Goal: Transaction & Acquisition: Purchase product/service

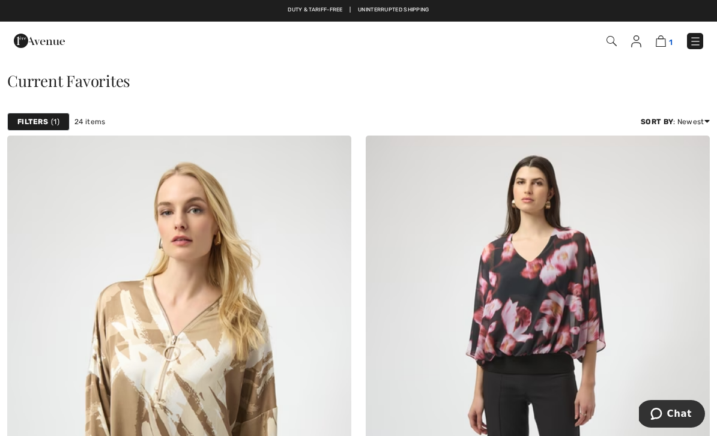
click at [668, 35] on link "1" at bounding box center [664, 41] width 17 height 14
click at [665, 46] on img at bounding box center [661, 40] width 10 height 11
click at [58, 127] on span "1" at bounding box center [55, 121] width 8 height 11
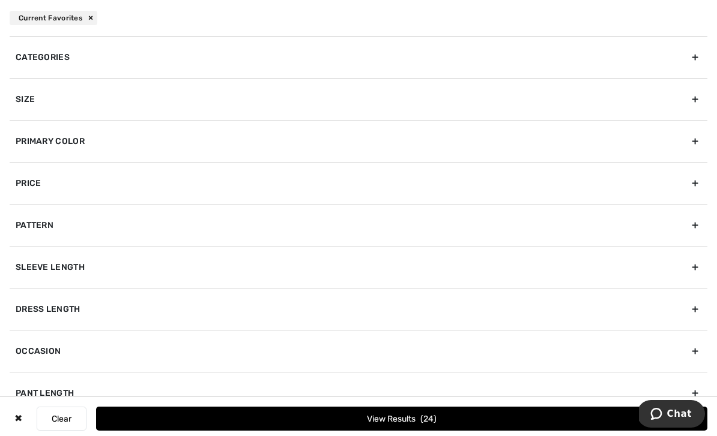
click at [708, 56] on div "Categories Dresses & Jumpsuits Jackets & Blazers Pants Skirts Tops Size 00 0 2 …" at bounding box center [358, 236] width 717 height 400
click at [697, 58] on div "Categories" at bounding box center [359, 57] width 698 height 42
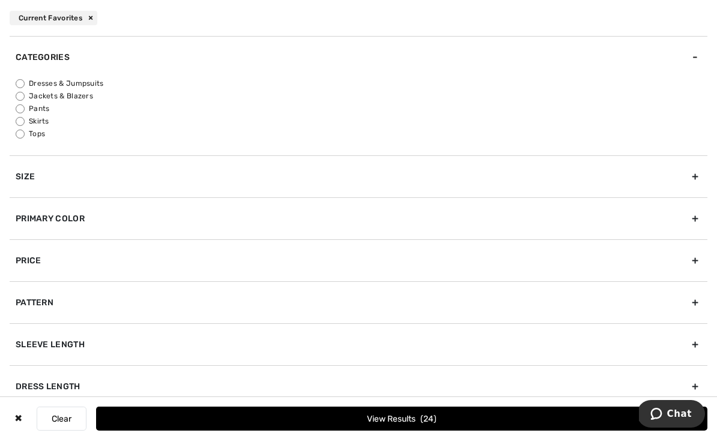
click at [22, 134] on input "Tops" at bounding box center [20, 134] width 9 height 9
radio input "true"
click at [697, 171] on div "Size" at bounding box center [359, 176] width 698 height 42
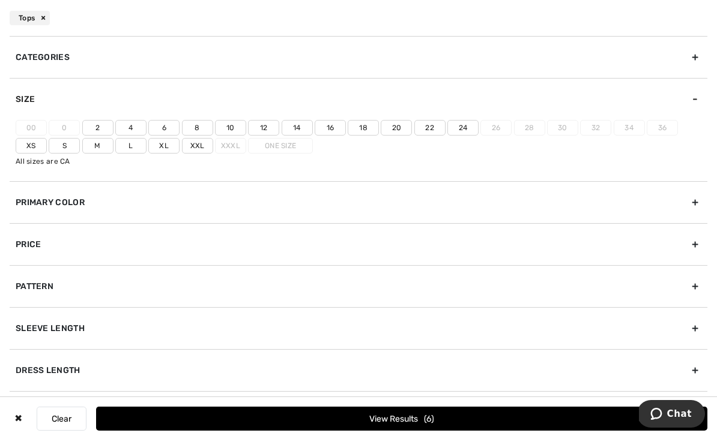
click at [433, 127] on label "22" at bounding box center [429, 128] width 31 height 16
click at [0, 0] on input"] "22" at bounding box center [0, 0] width 0 height 0
click at [691, 200] on div "Primary Color" at bounding box center [359, 202] width 698 height 42
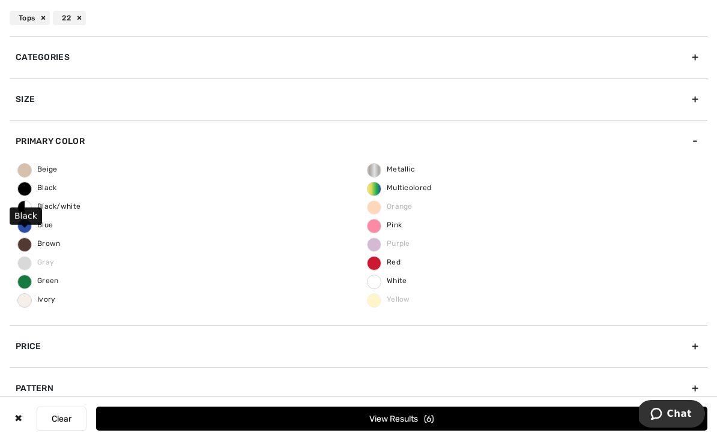
click at [35, 191] on span "Black" at bounding box center [37, 188] width 39 height 8
click at [0, 0] on input "Black" at bounding box center [0, 0] width 0 height 0
click at [465, 412] on button "View Results 1" at bounding box center [401, 419] width 611 height 24
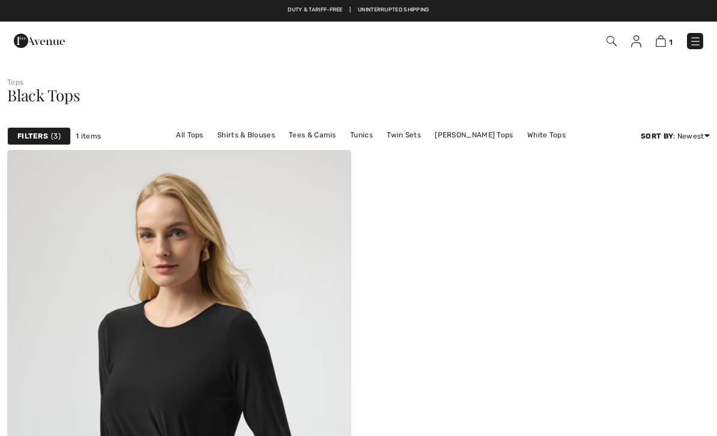
checkbox input "true"
